Goal: Task Accomplishment & Management: Complete application form

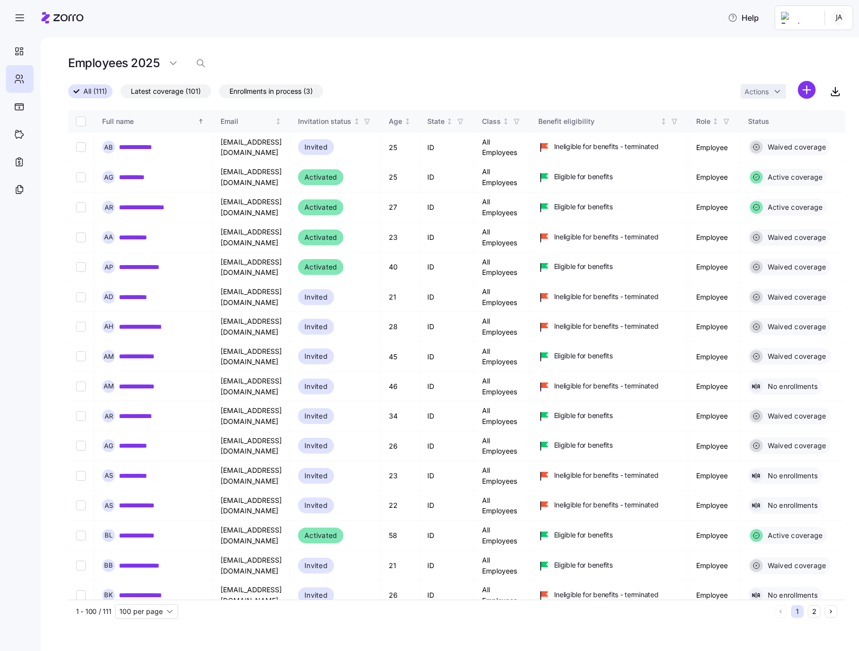
scroll to position [2468, 0]
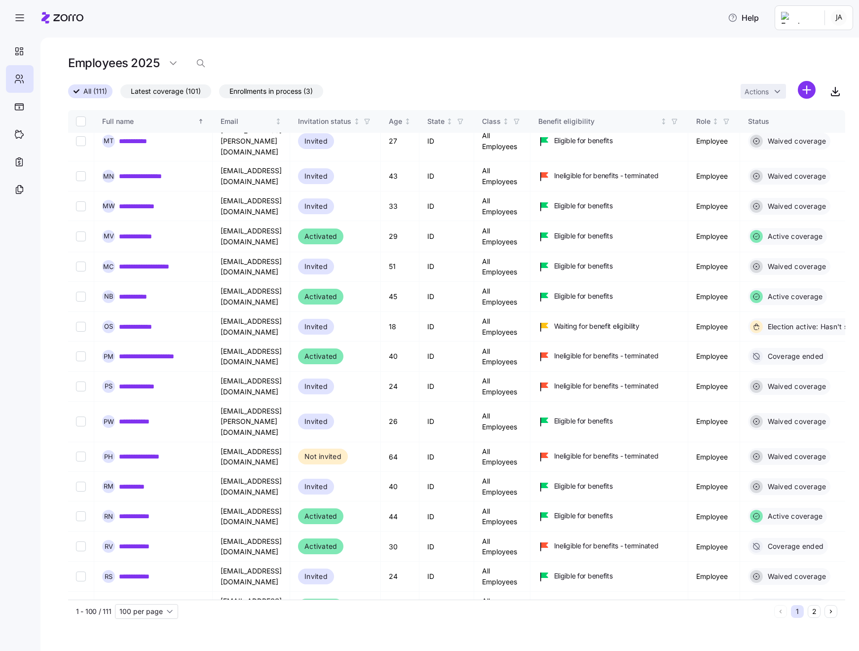
click at [17, 20] on icon "button" at bounding box center [20, 18] width 12 height 12
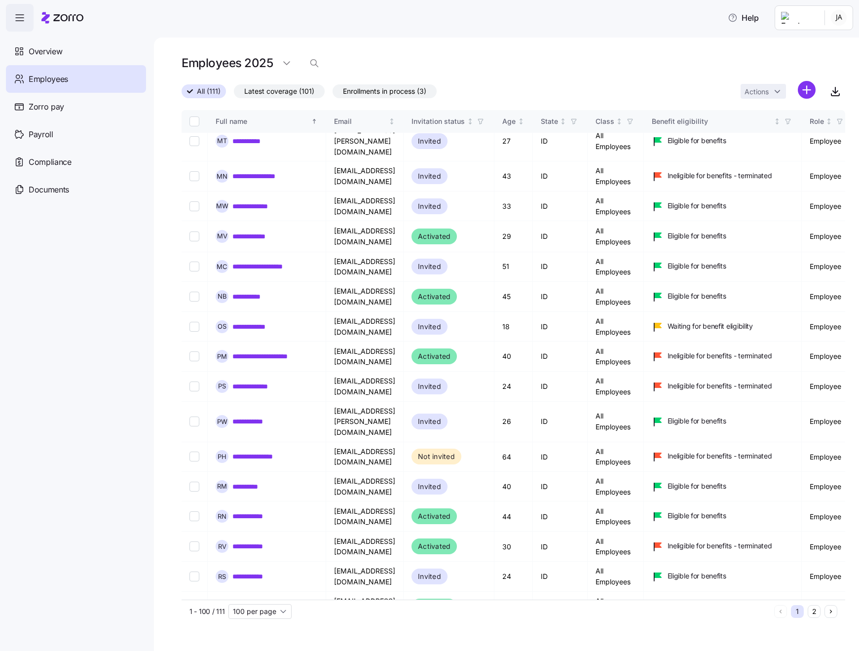
scroll to position [0, 0]
click at [843, 17] on html "**********" at bounding box center [429, 322] width 859 height 645
click at [814, 84] on div "Company setup" at bounding box center [812, 84] width 65 height 11
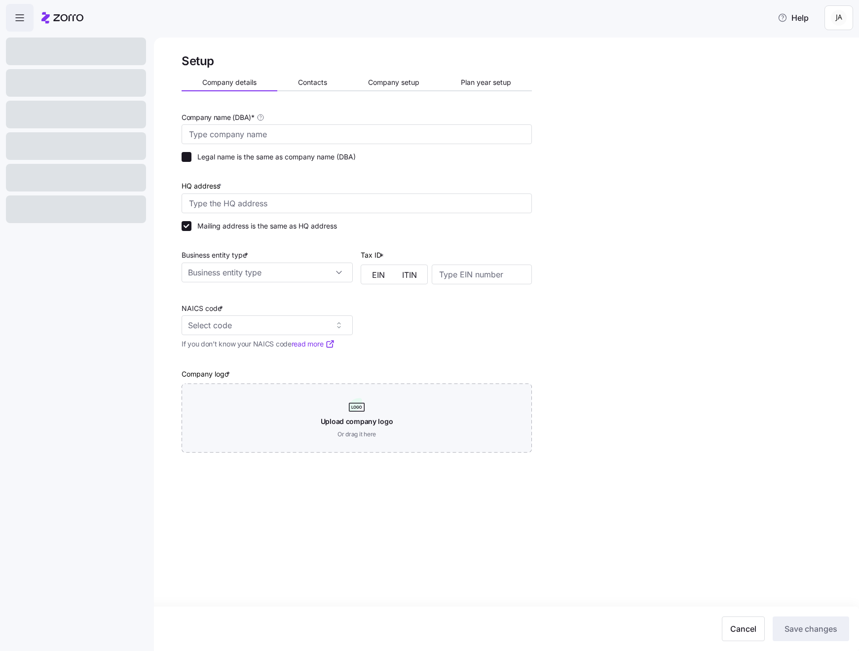
type input "Bittercreek Alehouse, Red Feather Lounge, Diablo & Sons Saloon"
checkbox input "false"
type input "PO Box 857, Boise ID 83701"
type input "203619018"
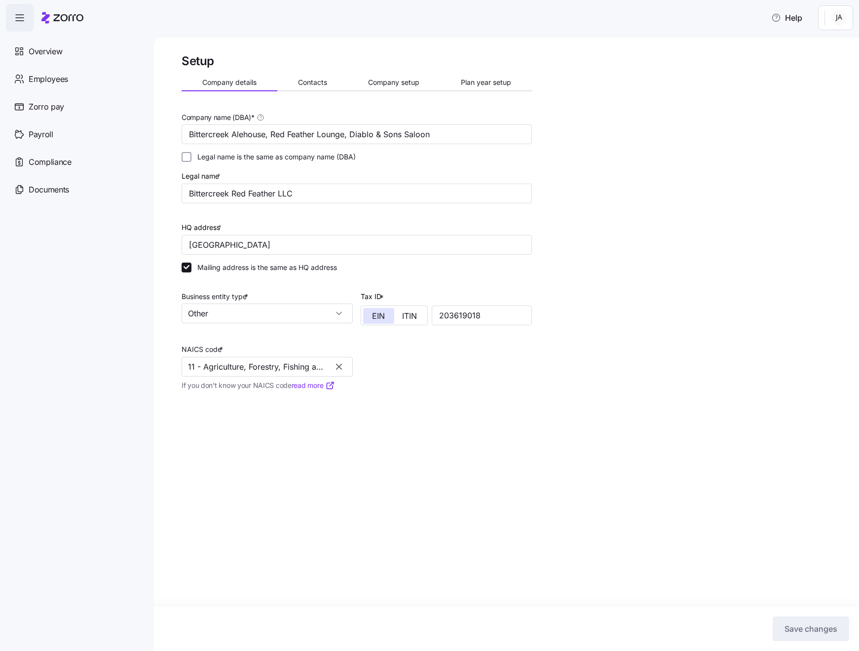
type input "Other"
type input "11 - Agriculture, Forestry, Fishing and Hunting"
click at [338, 313] on input "Other" at bounding box center [267, 313] width 171 height 20
drag, startPoint x: 0, startPoint y: 0, endPoint x: 420, endPoint y: 381, distance: 567.0
click at [420, 381] on div "Company name (DBA) * Bittercreek Alehouse, Red Feather Lounge, Diablo & Sons Sa…" at bounding box center [357, 305] width 358 height 396
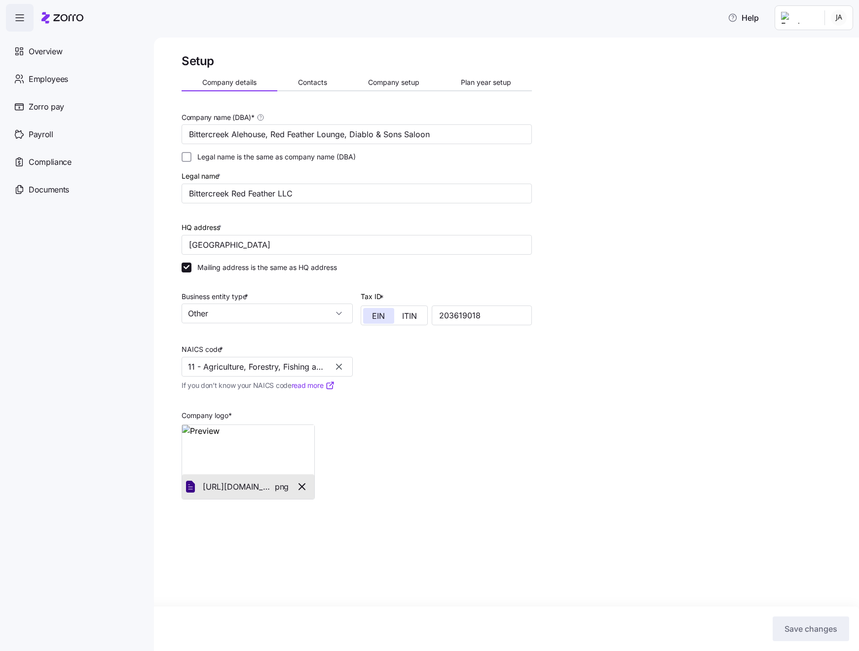
click at [340, 311] on input "Other" at bounding box center [267, 313] width 171 height 20
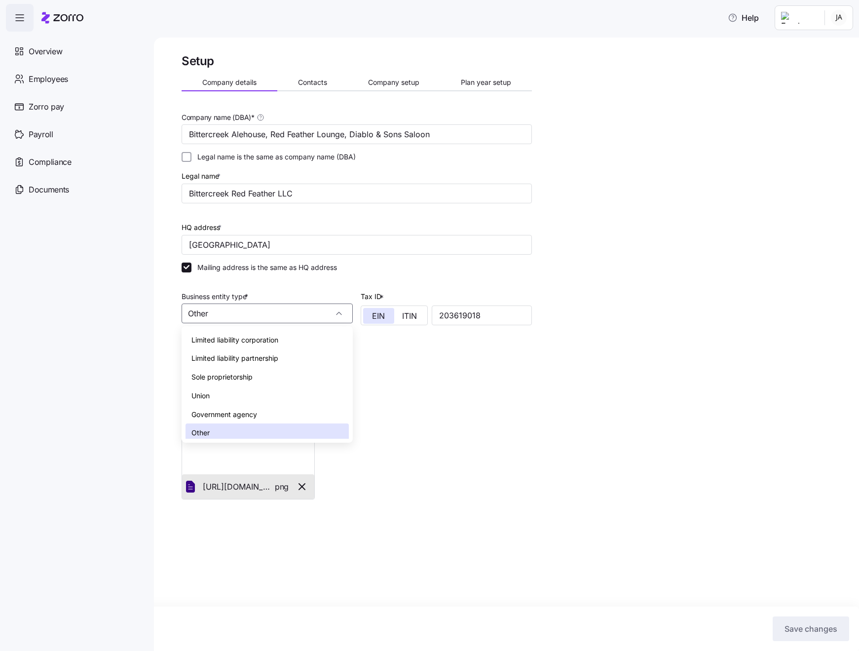
click at [281, 341] on div "Limited liability corporation" at bounding box center [267, 340] width 163 height 19
type input "Limited liability corporation"
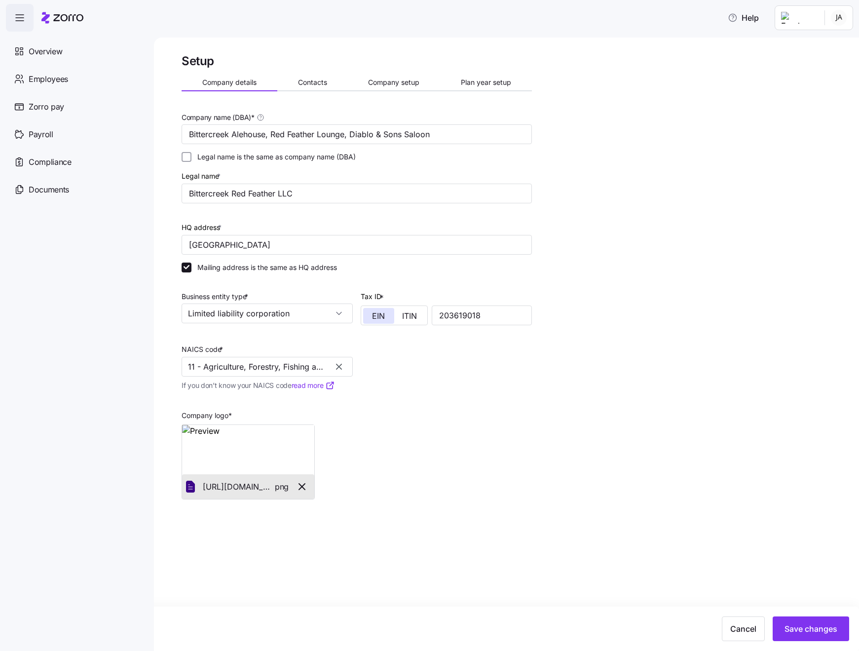
click at [295, 363] on input "11 - Agriculture, Forestry, Fishing and Hunting" at bounding box center [267, 367] width 171 height 20
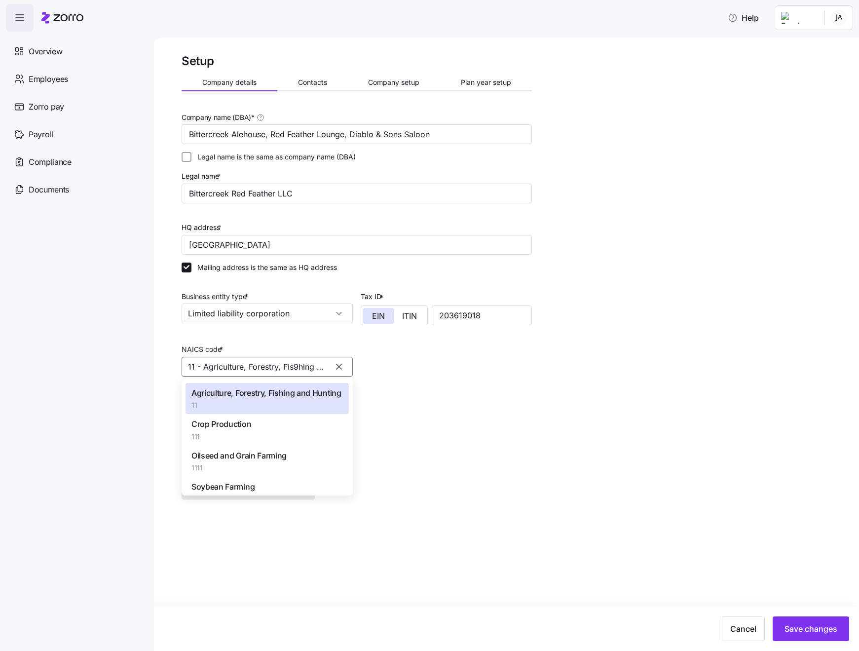
type input "11 - Agriculture, Forestry, Fis98hing and Hunting"
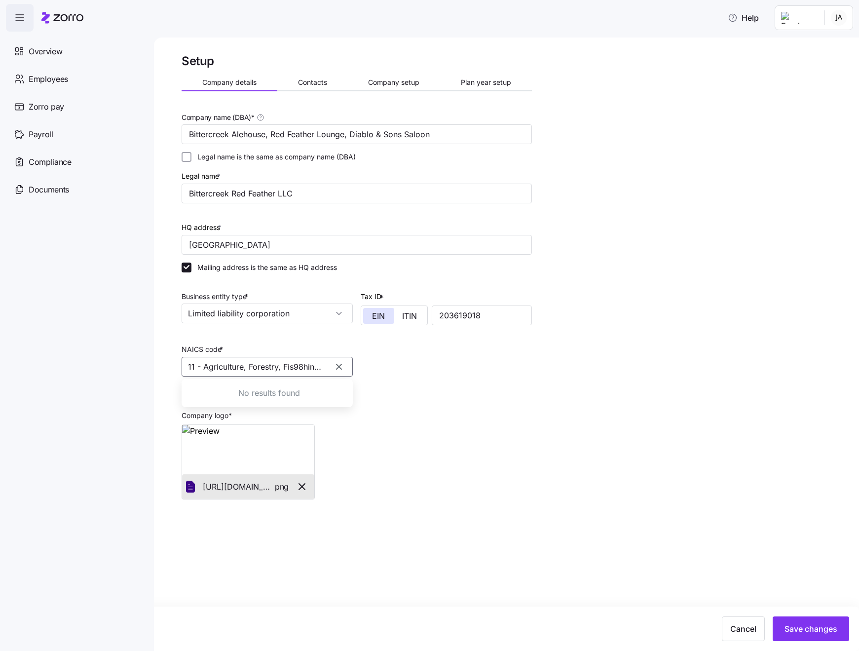
click at [232, 363] on input "11 - Agriculture, Forestry, Fis98hing and Hunting" at bounding box center [267, 367] width 171 height 20
click at [241, 390] on div "No results found" at bounding box center [269, 393] width 167 height 20
drag, startPoint x: 420, startPoint y: 381, endPoint x: 249, endPoint y: 361, distance: 171.9
click at [249, 361] on input "11 - Agriculture, Forestry, Fis98hing and Hunting" at bounding box center [267, 367] width 171 height 20
click at [341, 365] on icon "button" at bounding box center [339, 367] width 10 height 10
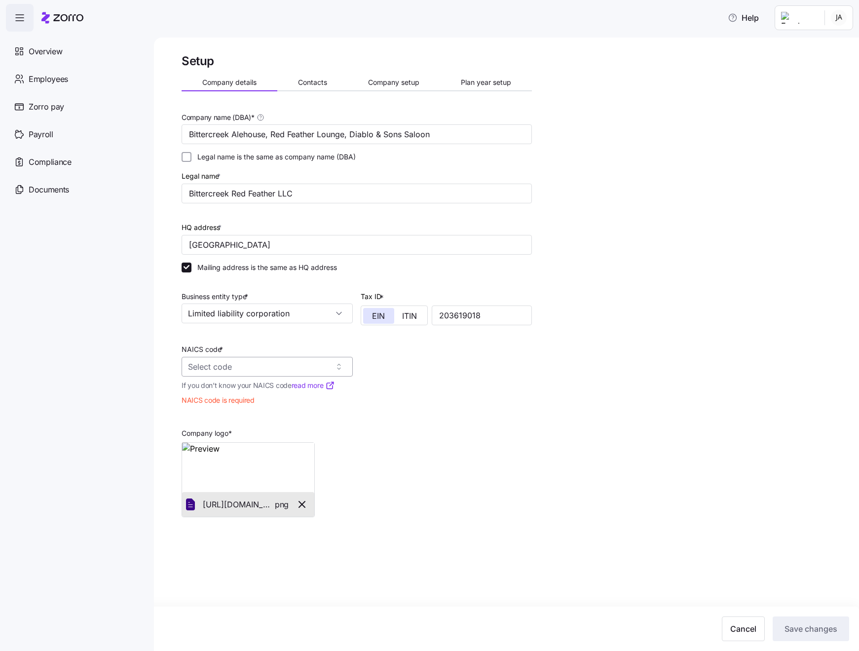
click at [301, 364] on input "NAICS code *" at bounding box center [267, 367] width 171 height 20
click at [266, 369] on input "NAICS code *" at bounding box center [267, 367] width 171 height 20
drag, startPoint x: 249, startPoint y: 361, endPoint x: 294, endPoint y: 364, distance: 45.0
click at [294, 364] on input "9802" at bounding box center [267, 367] width 171 height 20
drag, startPoint x: 294, startPoint y: 364, endPoint x: 260, endPoint y: 364, distance: 34.1
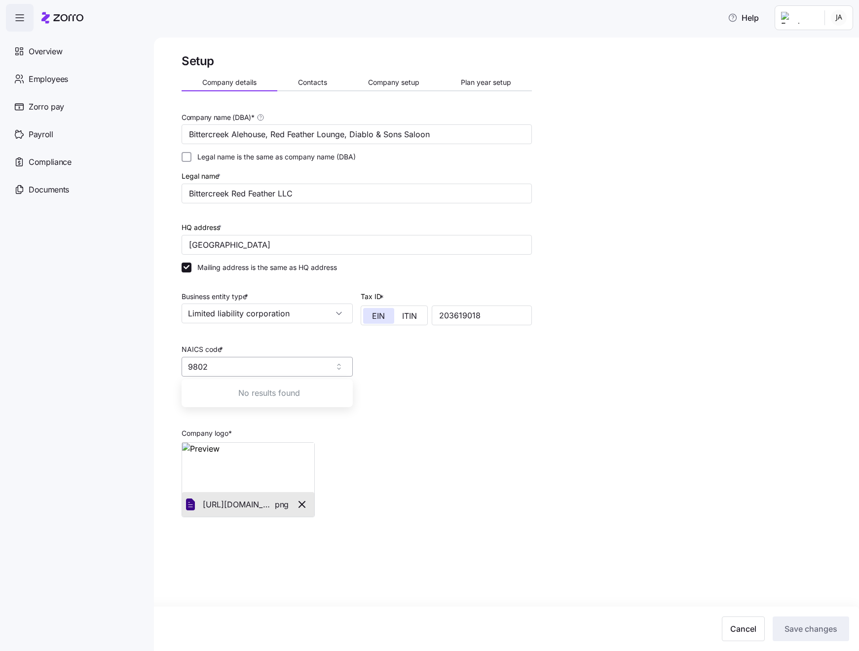
click at [260, 364] on input "9802" at bounding box center [267, 367] width 171 height 20
drag, startPoint x: 260, startPoint y: 364, endPoint x: 168, endPoint y: 361, distance: 92.3
click at [168, 361] on div "Setup Company details Contacts Company setup Plan year setup Company name (DBA)…" at bounding box center [506, 344] width 705 height 613
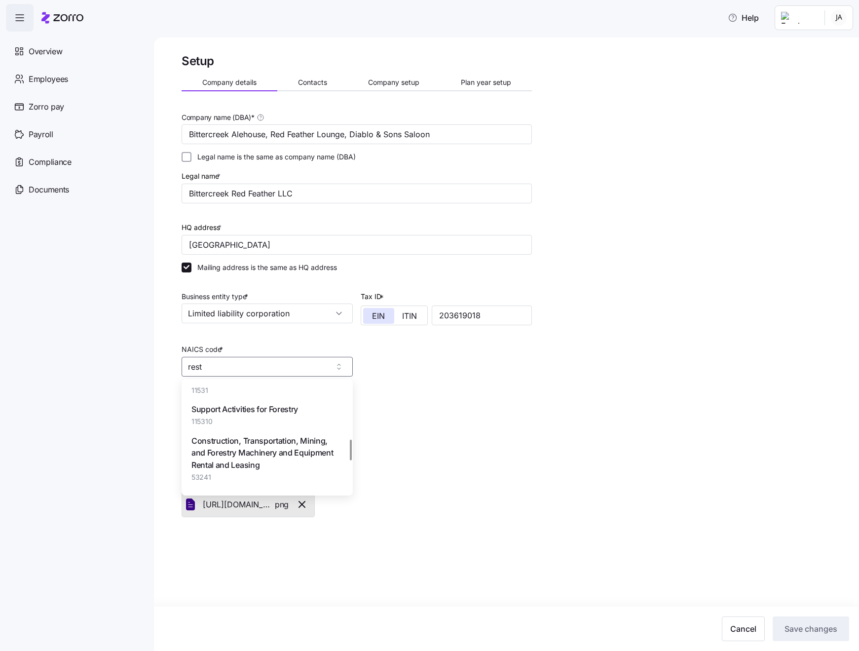
scroll to position [288, 0]
type input "r"
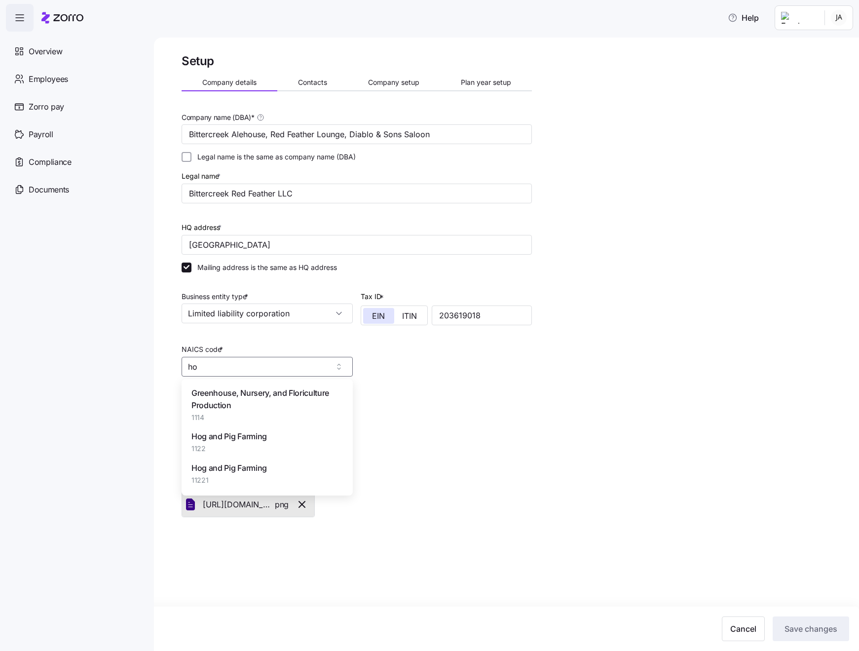
type input "h"
click at [249, 369] on input "NAICS code *" at bounding box center [267, 367] width 171 height 20
click at [201, 366] on input "NAICS code *" at bounding box center [267, 367] width 171 height 20
drag, startPoint x: 168, startPoint y: 361, endPoint x: 549, endPoint y: 431, distance: 387.8
click at [549, 431] on div "Setup Company details Contacts Company setup Plan year setup Company name (DBA)…" at bounding box center [514, 308] width 664 height 511
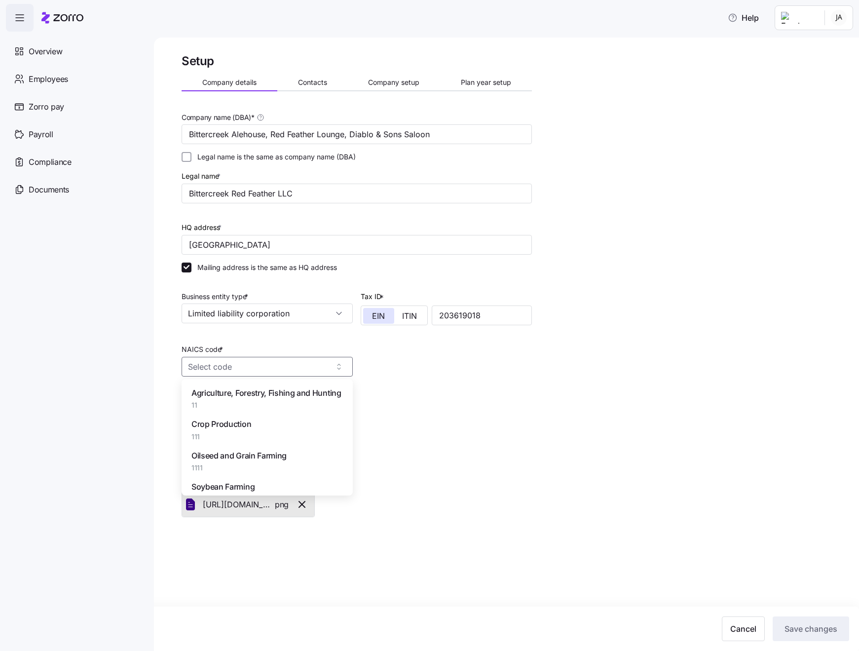
click at [271, 369] on input "NAICS code *" at bounding box center [267, 367] width 171 height 20
drag, startPoint x: 549, startPoint y: 431, endPoint x: 231, endPoint y: 396, distance: 319.7
click at [231, 396] on span "Full-Service Restaurants" at bounding box center [234, 393] width 87 height 12
type input "722511 - Full-Service Restaurants"
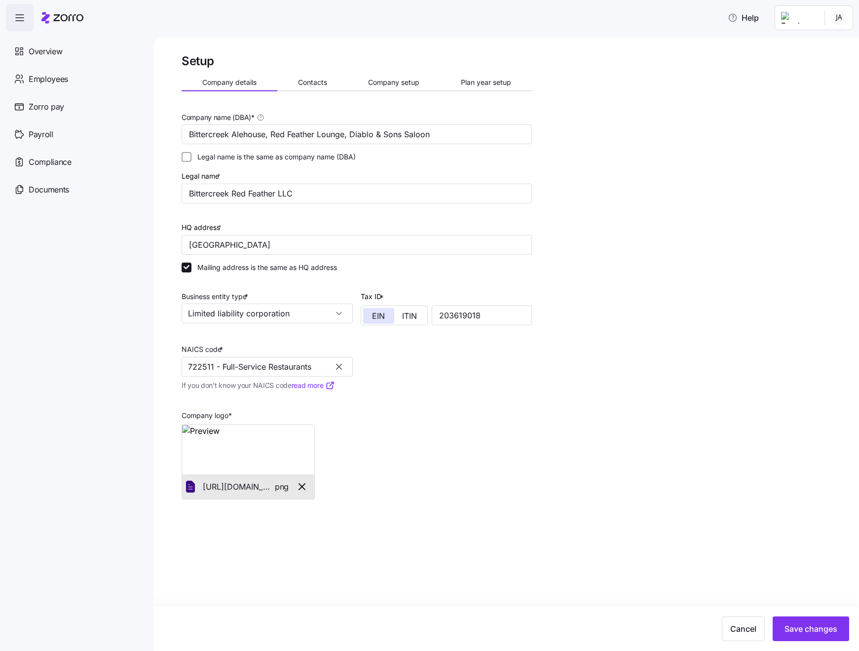
click at [313, 82] on span "Contacts" at bounding box center [312, 82] width 29 height 7
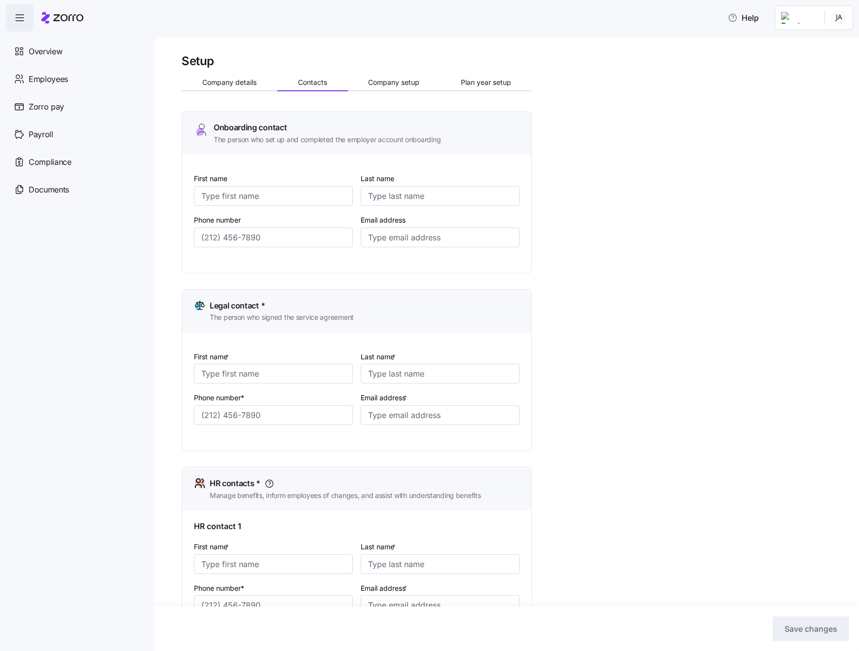
type input "Jami"
type input "Adams"
type input "[EMAIL_ADDRESS][DOMAIN_NAME]"
type input "Jami"
type input "Adams"
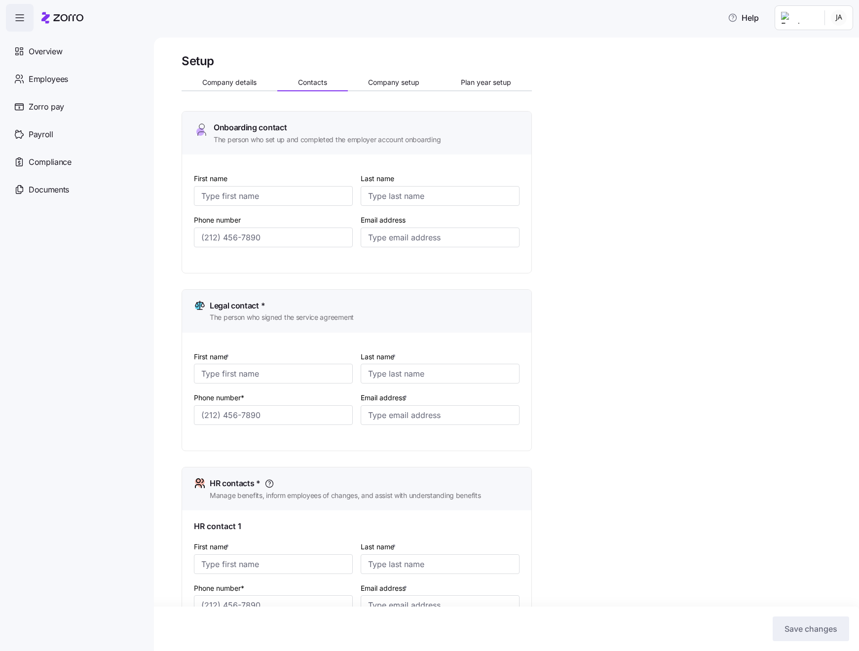
type input "[EMAIL_ADDRESS][DOMAIN_NAME]"
type input "Jami"
type input "Adams"
type input "[EMAIL_ADDRESS][DOMAIN_NAME]"
type input "Jami"
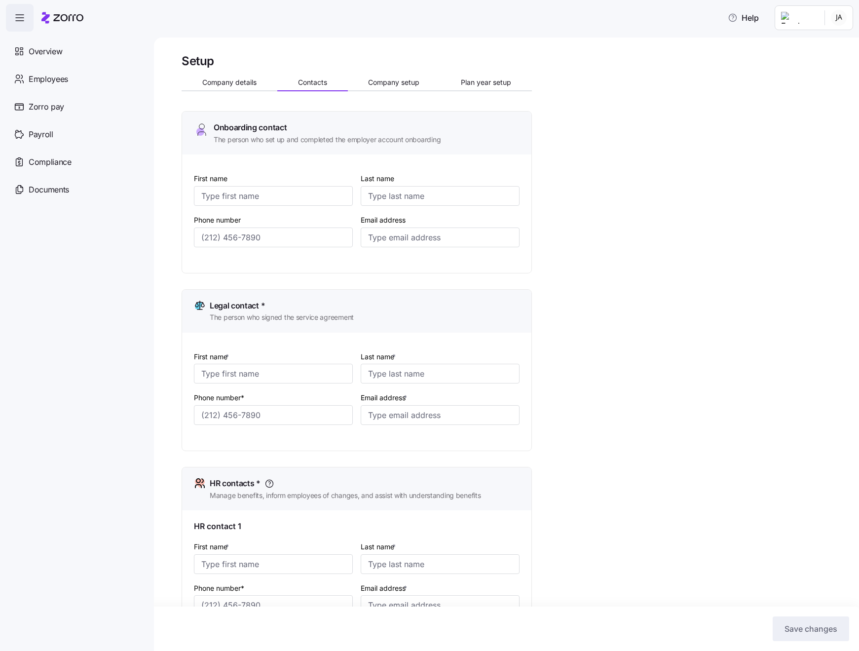
type input "Adams"
type input "[EMAIL_ADDRESS][DOMAIN_NAME]"
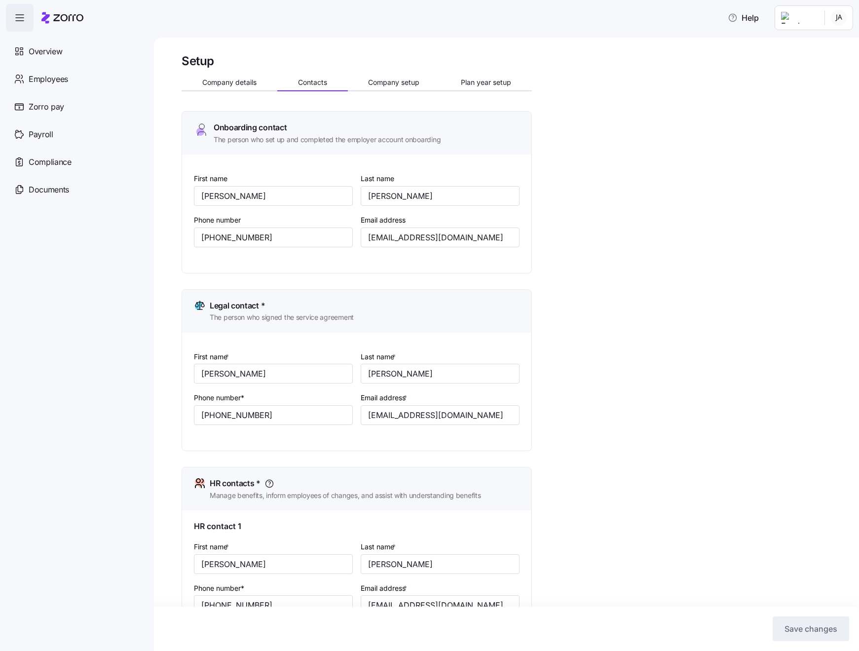
type input "(208) 861-0152"
click at [398, 85] on span "Company setup" at bounding box center [393, 82] width 51 height 7
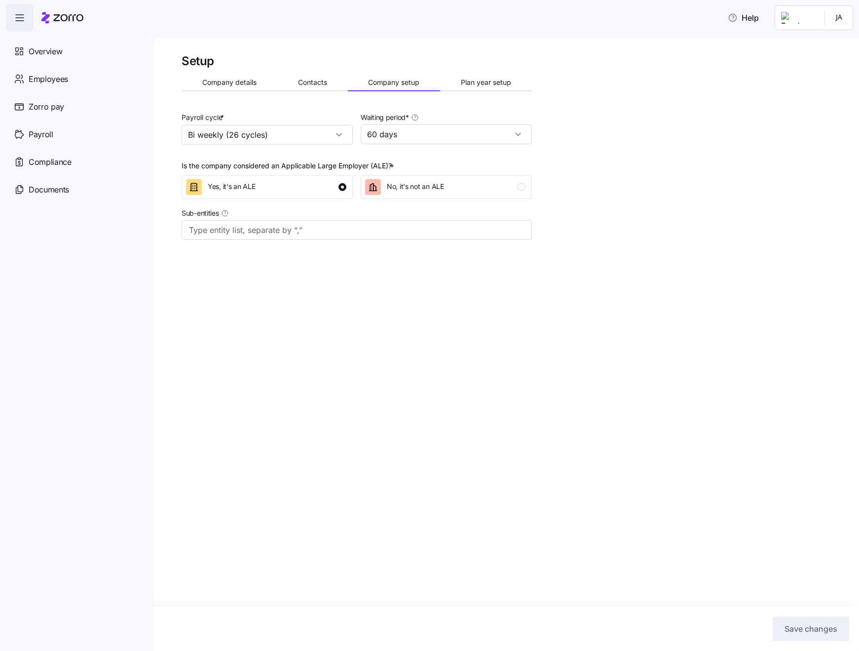
click at [466, 85] on span "Plan year setup" at bounding box center [486, 82] width 50 height 7
